Goal: Information Seeking & Learning: Learn about a topic

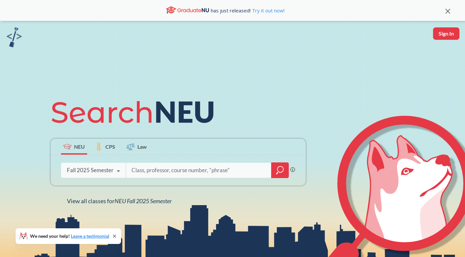
click at [172, 125] on icon at bounding box center [136, 112] width 170 height 37
drag, startPoint x: 143, startPoint y: 155, endPoint x: 154, endPoint y: 156, distance: 11.1
click at [144, 155] on div "Phrase search guarantees the exact search appears in the results. Ex. If you wa…" at bounding box center [178, 170] width 255 height 31
click at [188, 170] on input "search" at bounding box center [199, 171] width 136 height 14
click at [111, 167] on div "Fall 2025 Semester" at bounding box center [90, 170] width 47 height 7
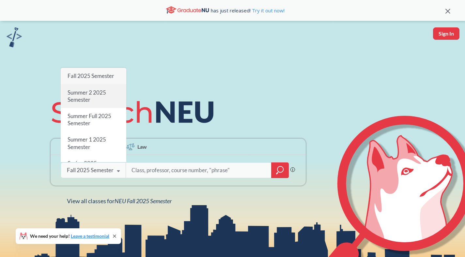
click at [104, 97] on div "Summer 2 2025 Semester" at bounding box center [94, 97] width 66 height 24
